Goal: Check status: Check status

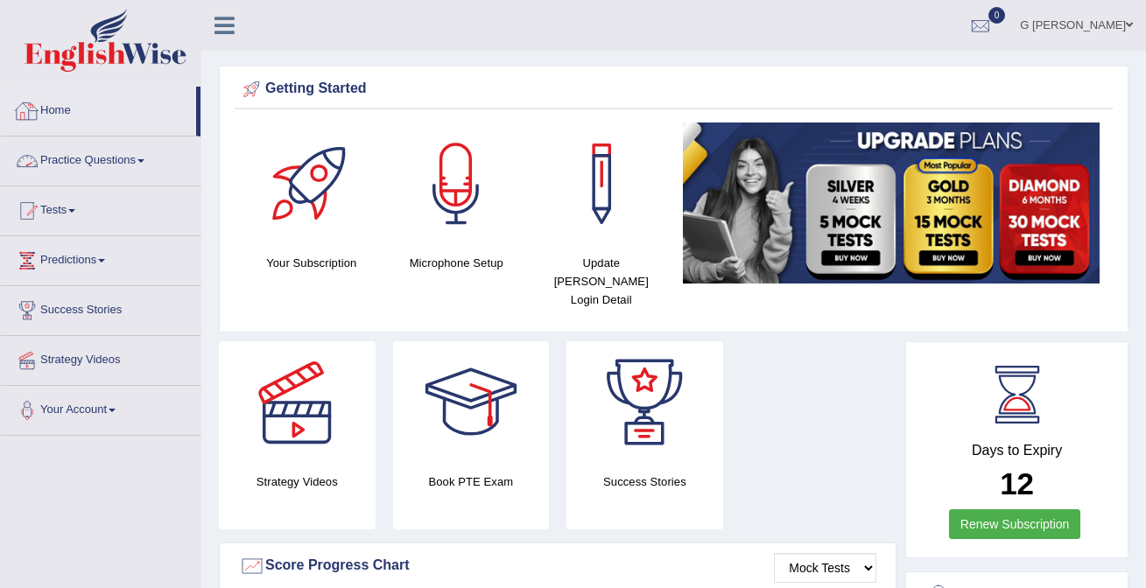
click at [82, 67] on img at bounding box center [106, 40] width 162 height 63
click at [71, 55] on img at bounding box center [106, 40] width 162 height 63
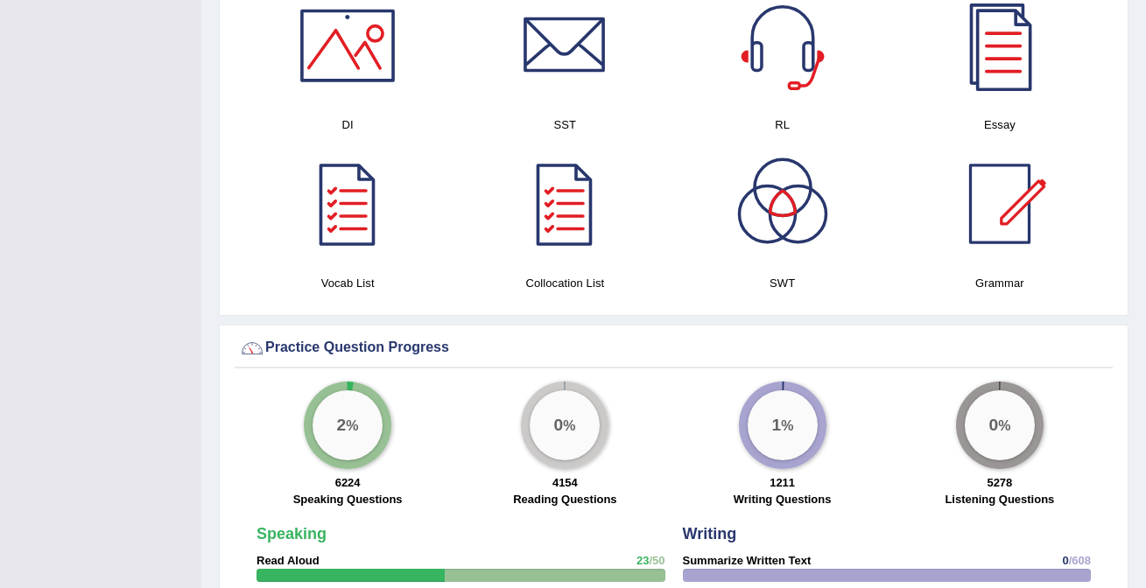
scroll to position [977, 0]
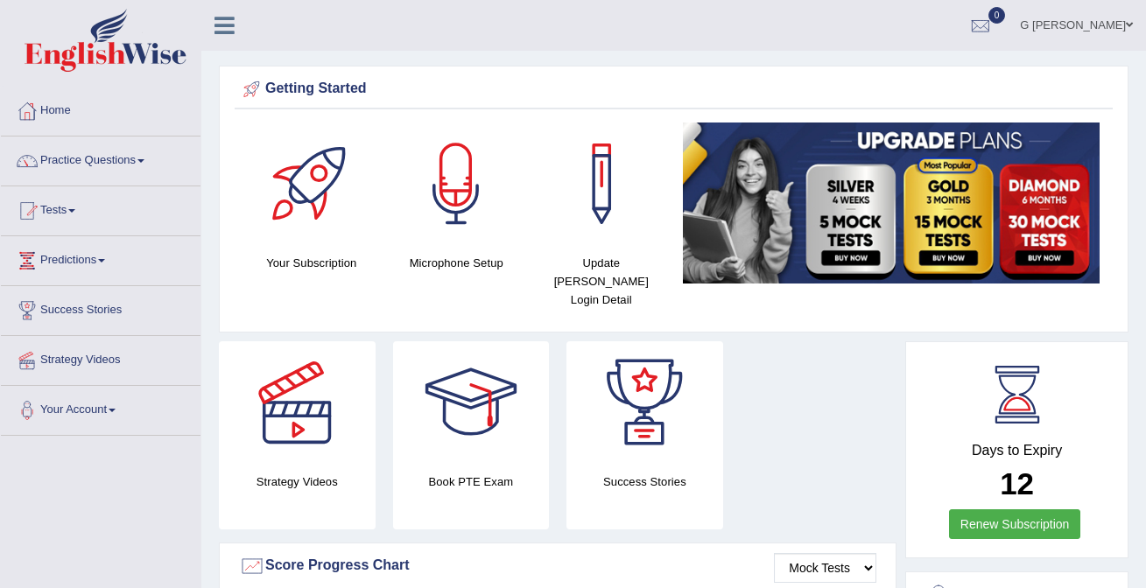
click at [94, 62] on img at bounding box center [106, 40] width 162 height 63
click at [993, 36] on div at bounding box center [980, 26] width 26 height 26
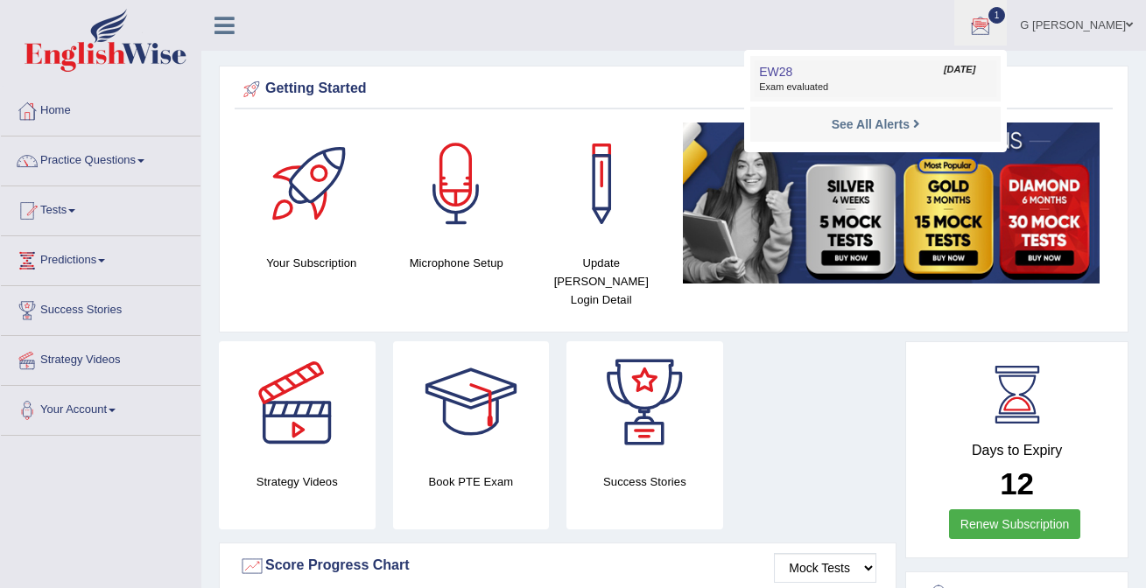
click at [923, 76] on link "EW28 Oct 9, 2025 Exam evaluated" at bounding box center [875, 78] width 242 height 37
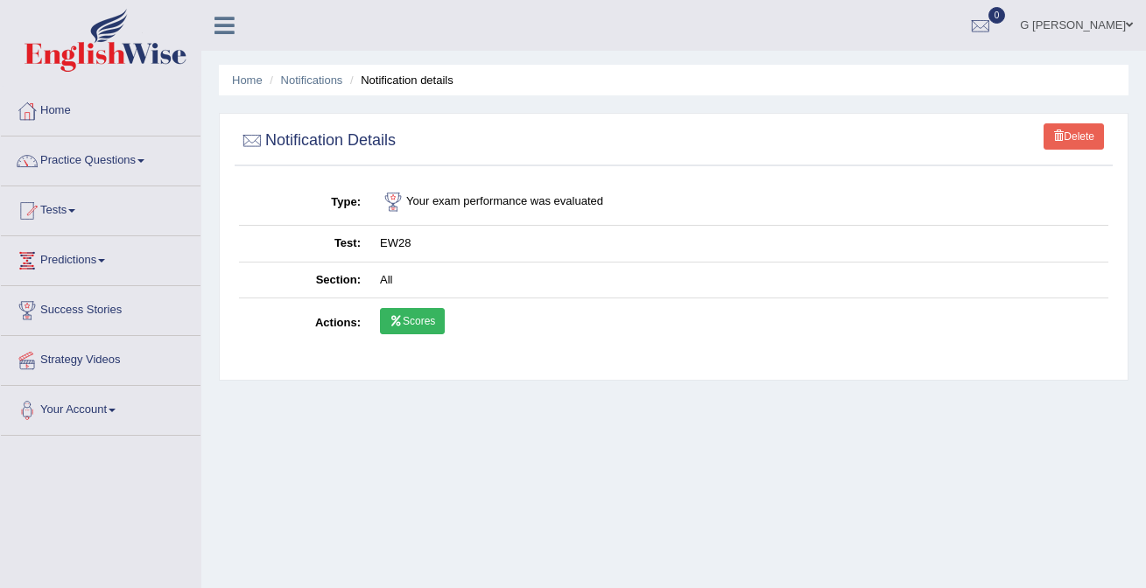
click at [418, 329] on link "Scores" at bounding box center [412, 321] width 65 height 26
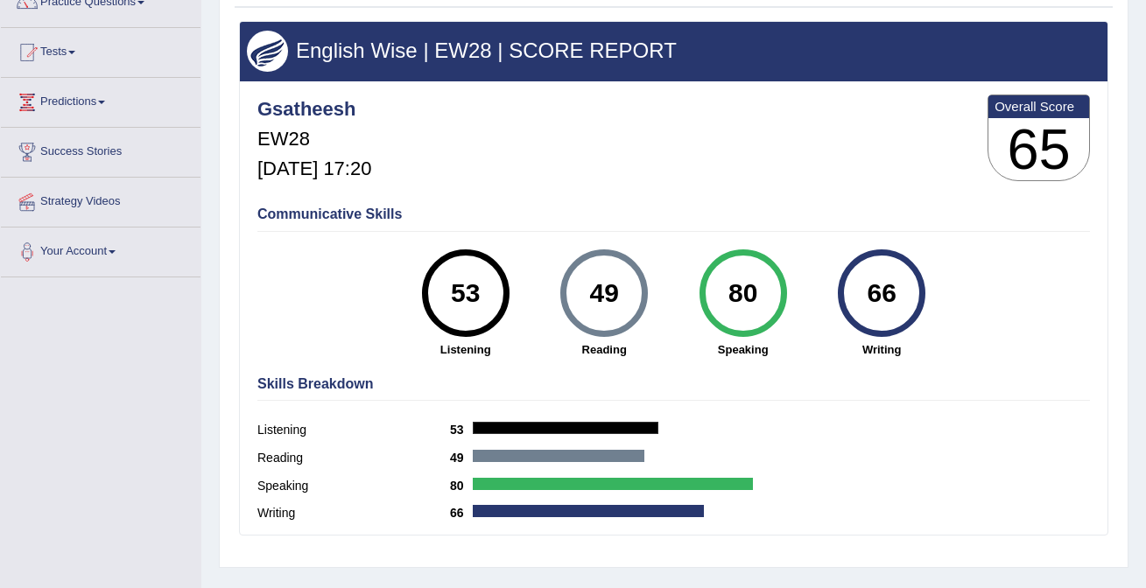
scroll to position [169, 0]
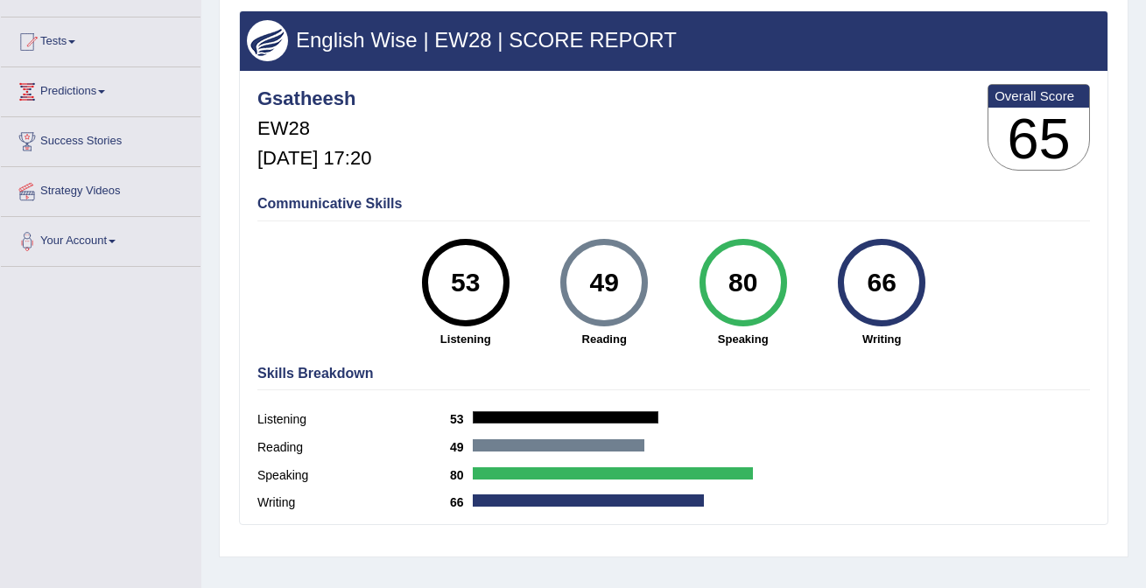
drag, startPoint x: 618, startPoint y: 288, endPoint x: 597, endPoint y: 288, distance: 21.0
click at [597, 288] on div "49" at bounding box center [604, 283] width 64 height 74
click at [680, 336] on div "80 Speaking" at bounding box center [742, 293] width 138 height 109
drag, startPoint x: 620, startPoint y: 285, endPoint x: 587, endPoint y: 284, distance: 32.4
click at [587, 284] on div "49" at bounding box center [604, 283] width 64 height 74
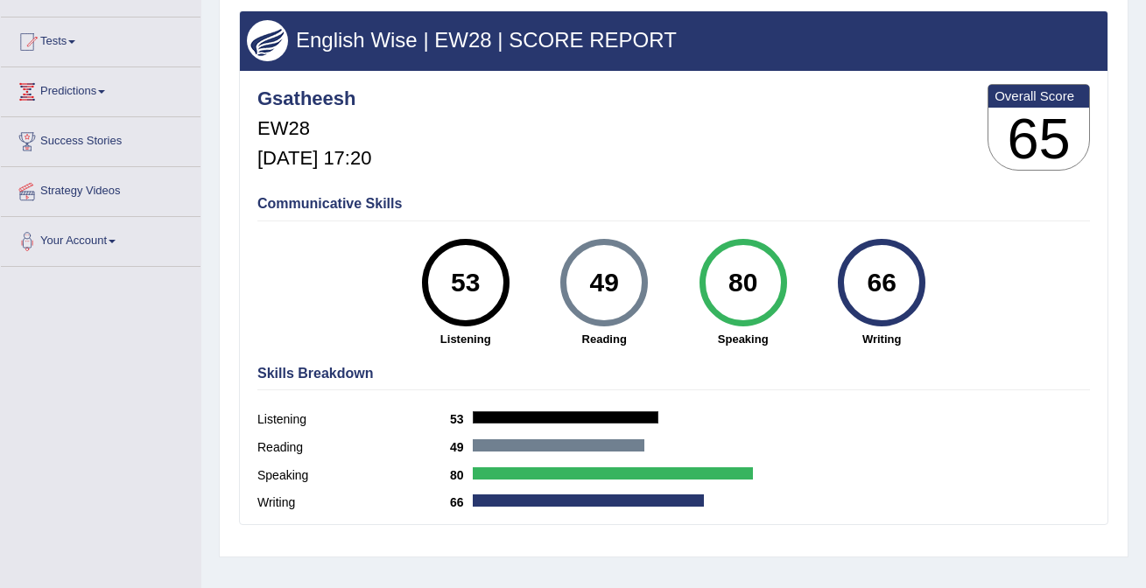
click at [600, 311] on div "49" at bounding box center [604, 283] width 64 height 74
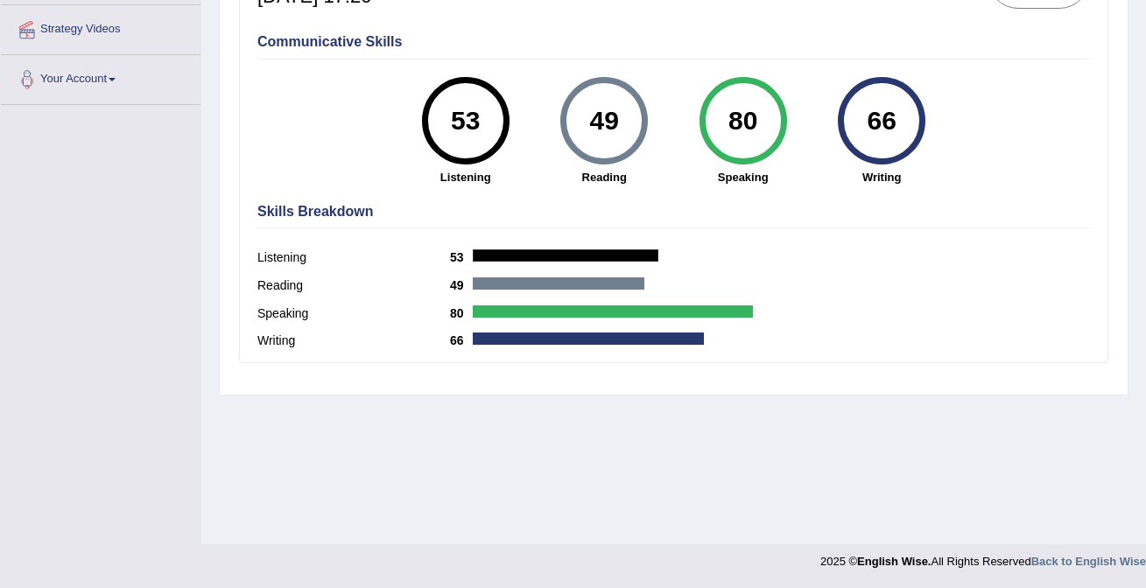
scroll to position [0, 0]
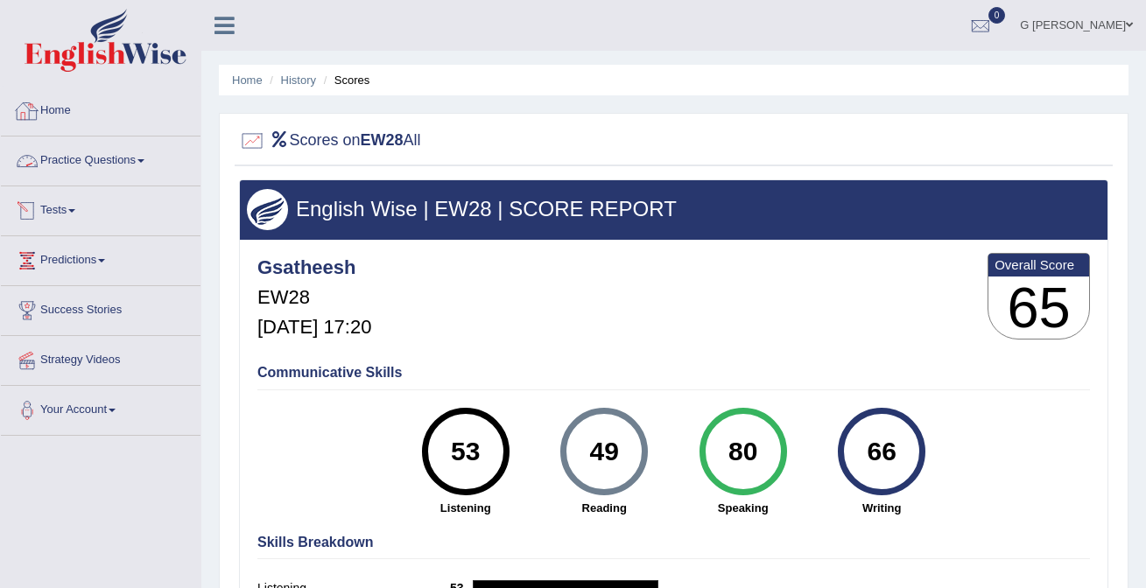
click at [121, 104] on link "Home" at bounding box center [101, 109] width 200 height 44
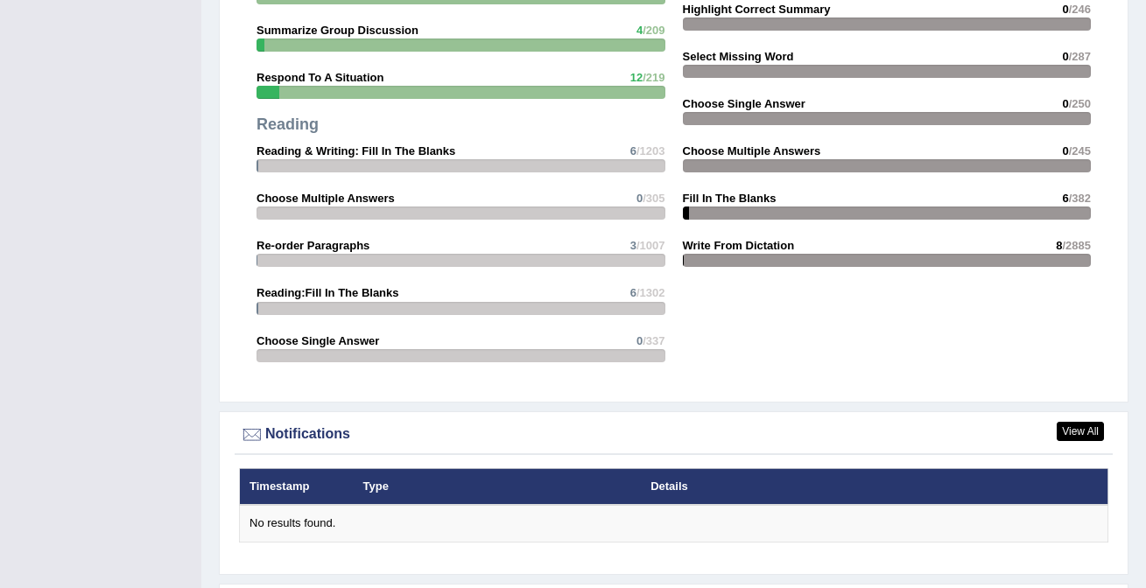
scroll to position [2254, 0]
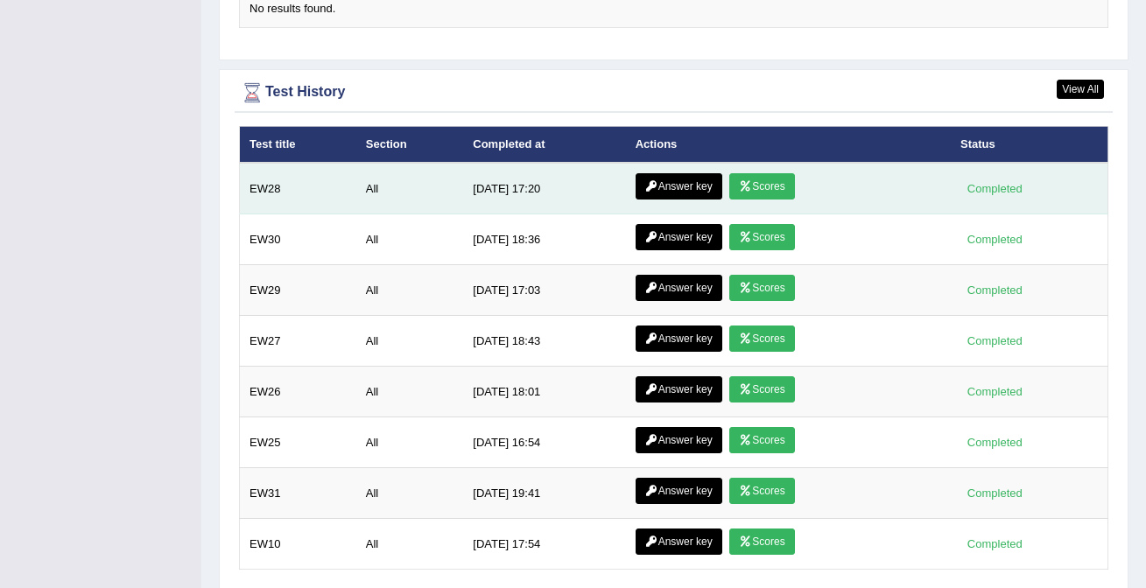
click at [687, 174] on link "Answer key" at bounding box center [678, 186] width 87 height 26
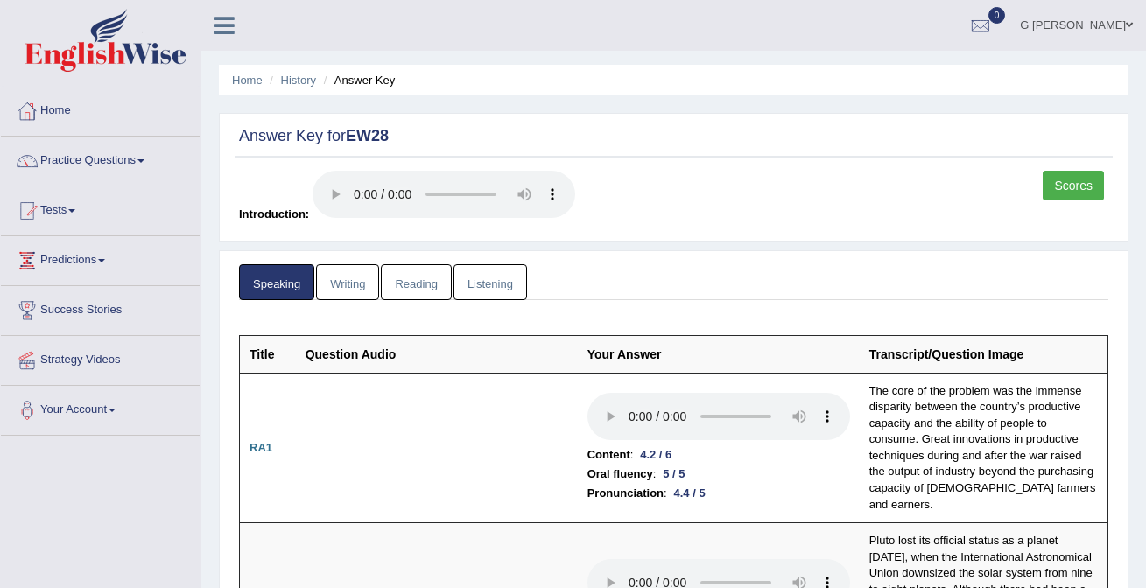
click at [354, 277] on link "Writing" at bounding box center [347, 282] width 63 height 36
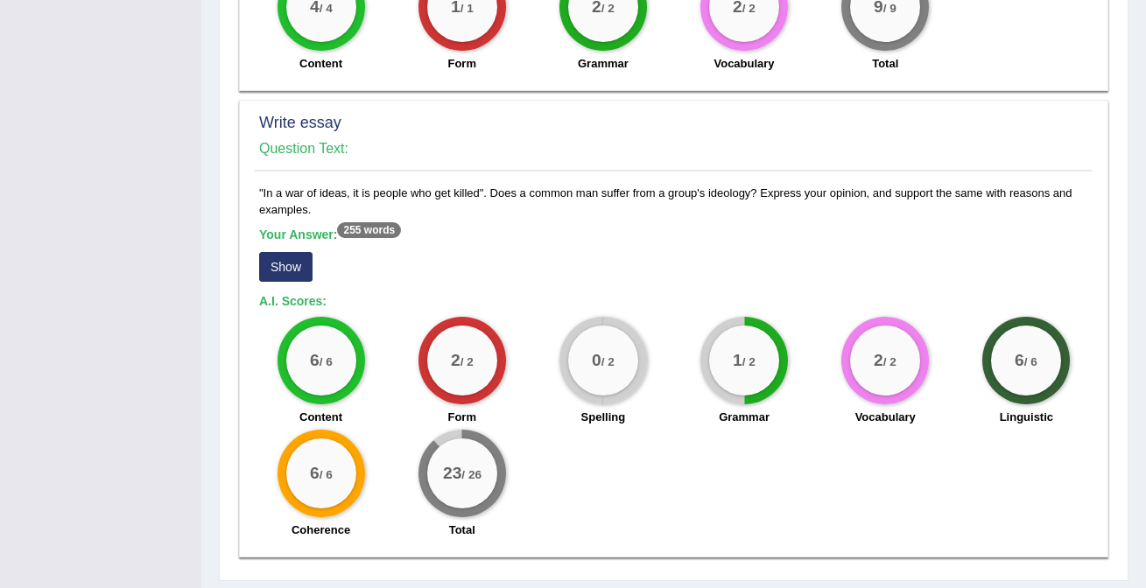
scroll to position [1285, 0]
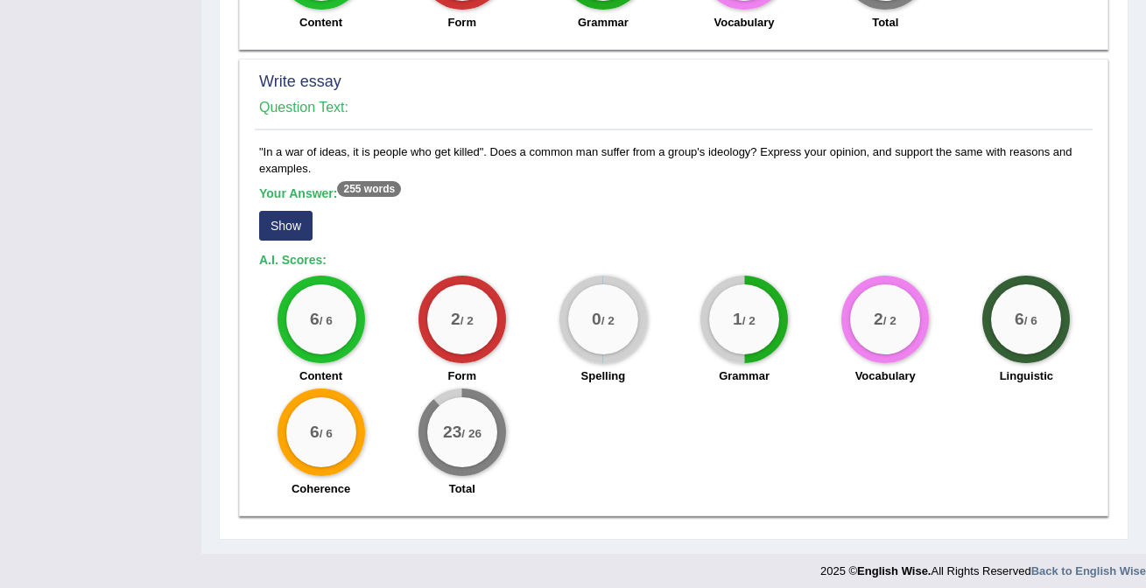
click at [291, 231] on button "Show" at bounding box center [285, 226] width 53 height 30
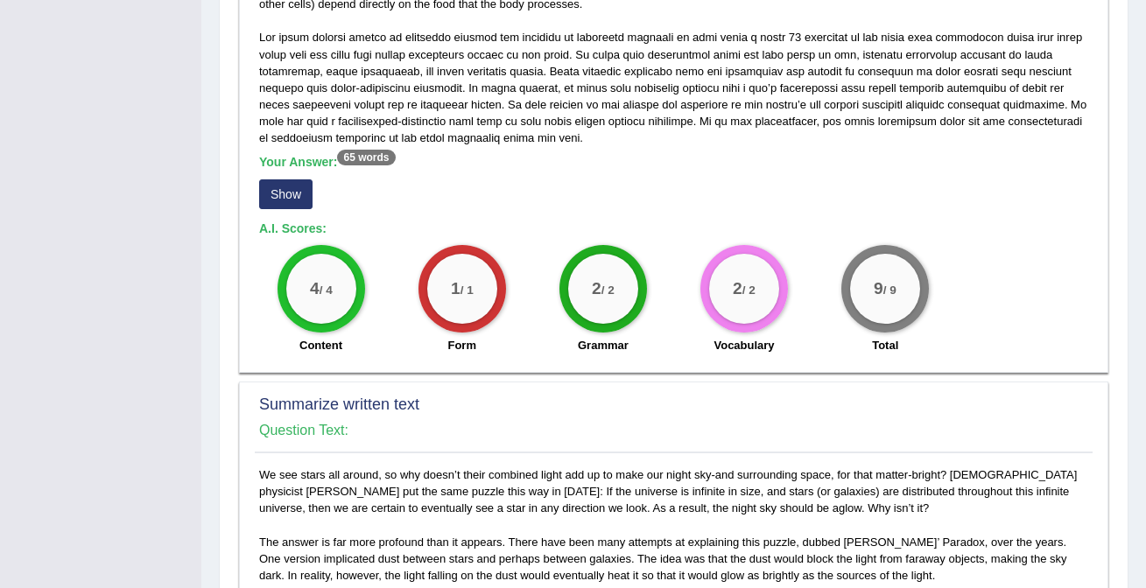
scroll to position [0, 0]
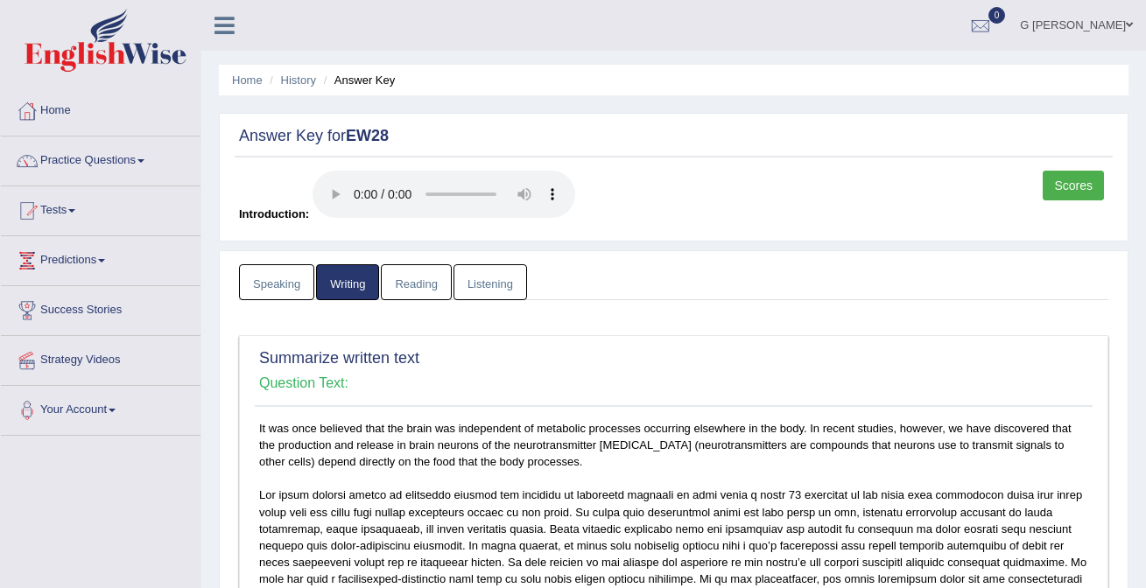
click at [425, 283] on link "Reading" at bounding box center [416, 282] width 70 height 36
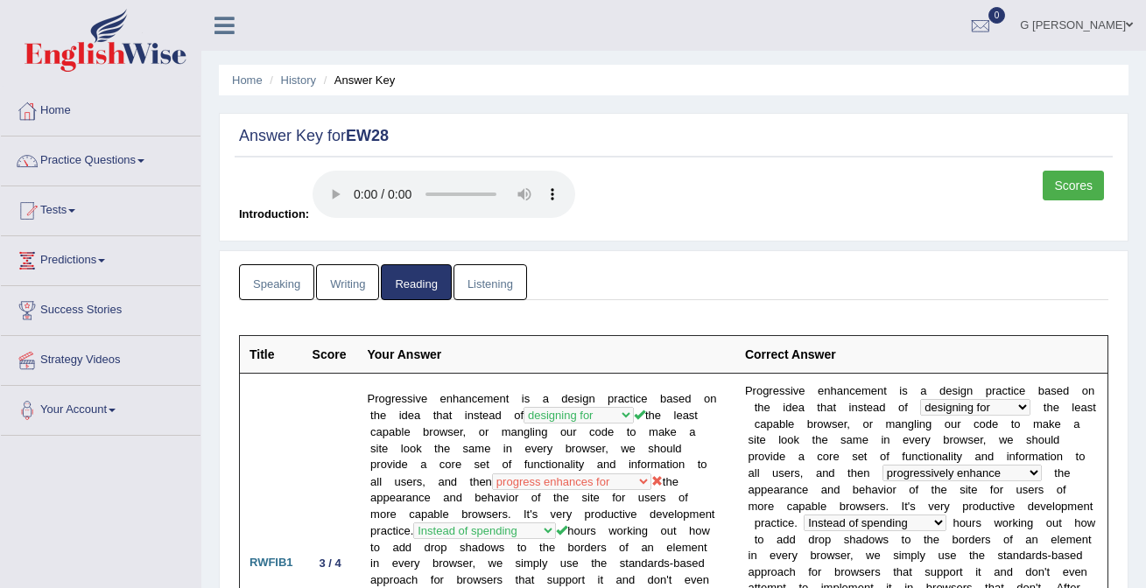
click at [479, 278] on link "Listening" at bounding box center [490, 282] width 74 height 36
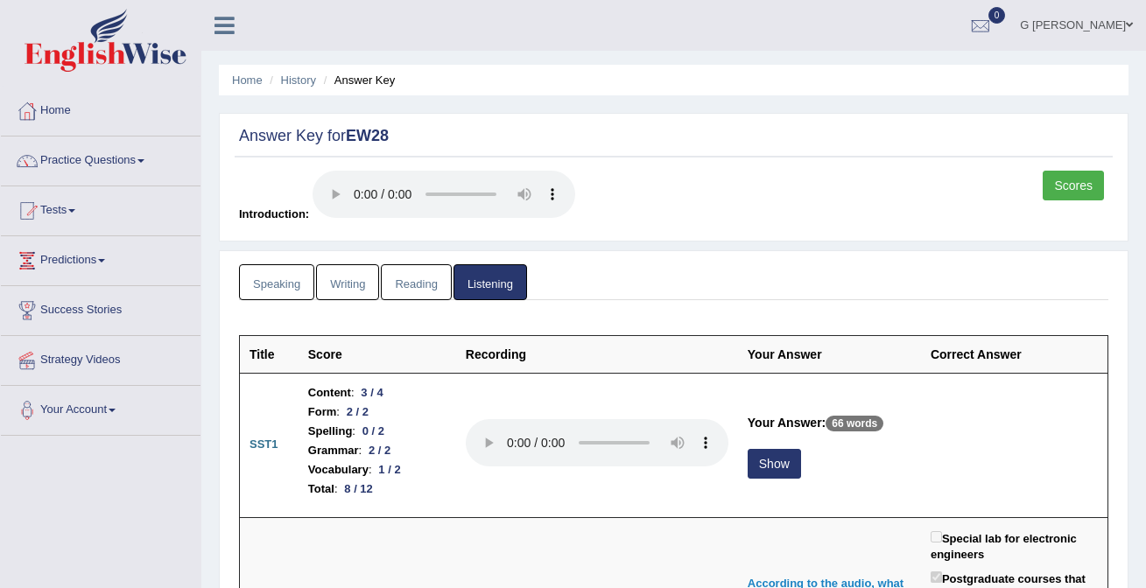
click at [1061, 188] on link "Scores" at bounding box center [1072, 186] width 61 height 30
